Goal: Task Accomplishment & Management: Complete application form

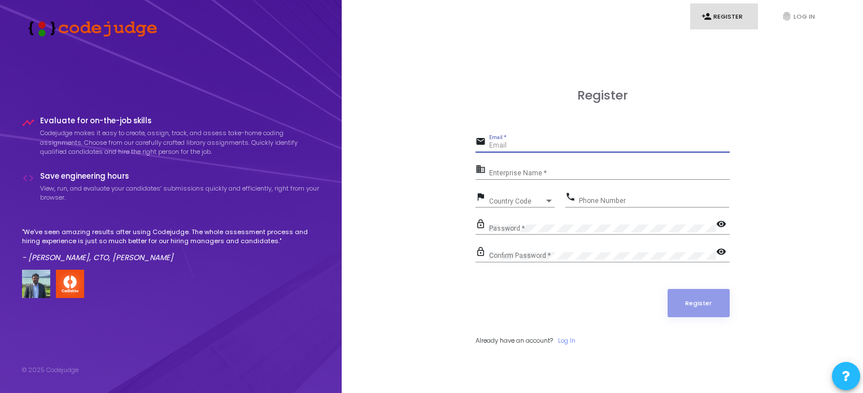
click at [510, 146] on input "Email *" at bounding box center [609, 146] width 241 height 8
click at [513, 167] on div "Enterprise Name *" at bounding box center [609, 171] width 241 height 18
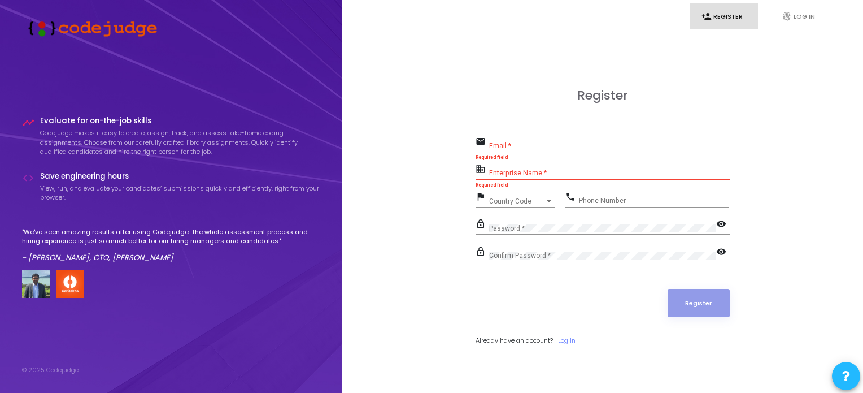
click at [520, 141] on div "Email *" at bounding box center [609, 143] width 241 height 18
click at [506, 146] on input "Email *" at bounding box center [609, 146] width 241 height 8
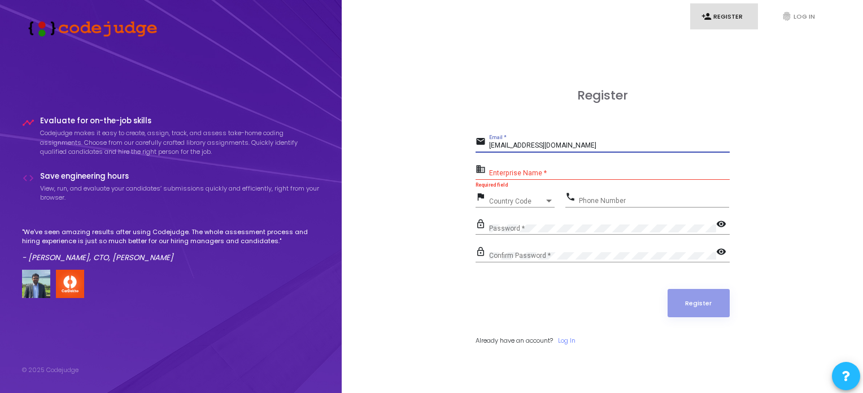
type input "[EMAIL_ADDRESS][DOMAIN_NAME]"
click at [514, 168] on div "Enterprise Name *" at bounding box center [609, 171] width 241 height 18
type input "SRMS"
click at [512, 202] on span "Country Code" at bounding box center [509, 200] width 40 height 7
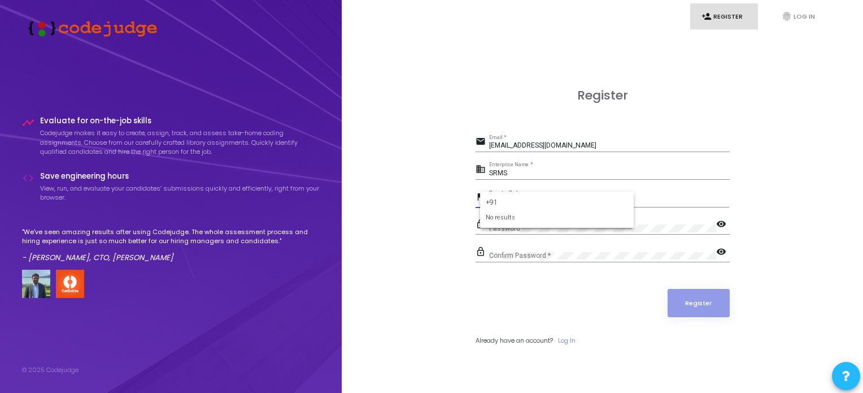
click at [569, 197] on input "+91" at bounding box center [557, 202] width 142 height 10
type input "+"
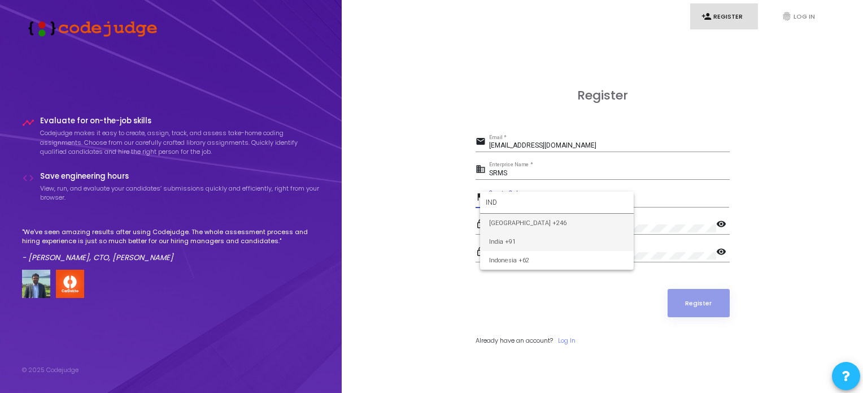
type input "IND"
click at [544, 241] on span "India +91" at bounding box center [557, 241] width 136 height 19
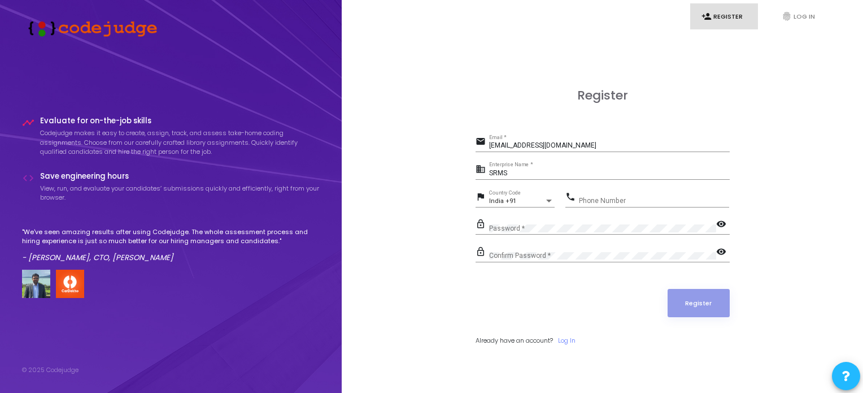
click at [601, 196] on div "Phone Number" at bounding box center [654, 198] width 150 height 18
type input "8533966898"
click at [692, 305] on button "Register" at bounding box center [699, 303] width 62 height 28
